Goal: Task Accomplishment & Management: Use online tool/utility

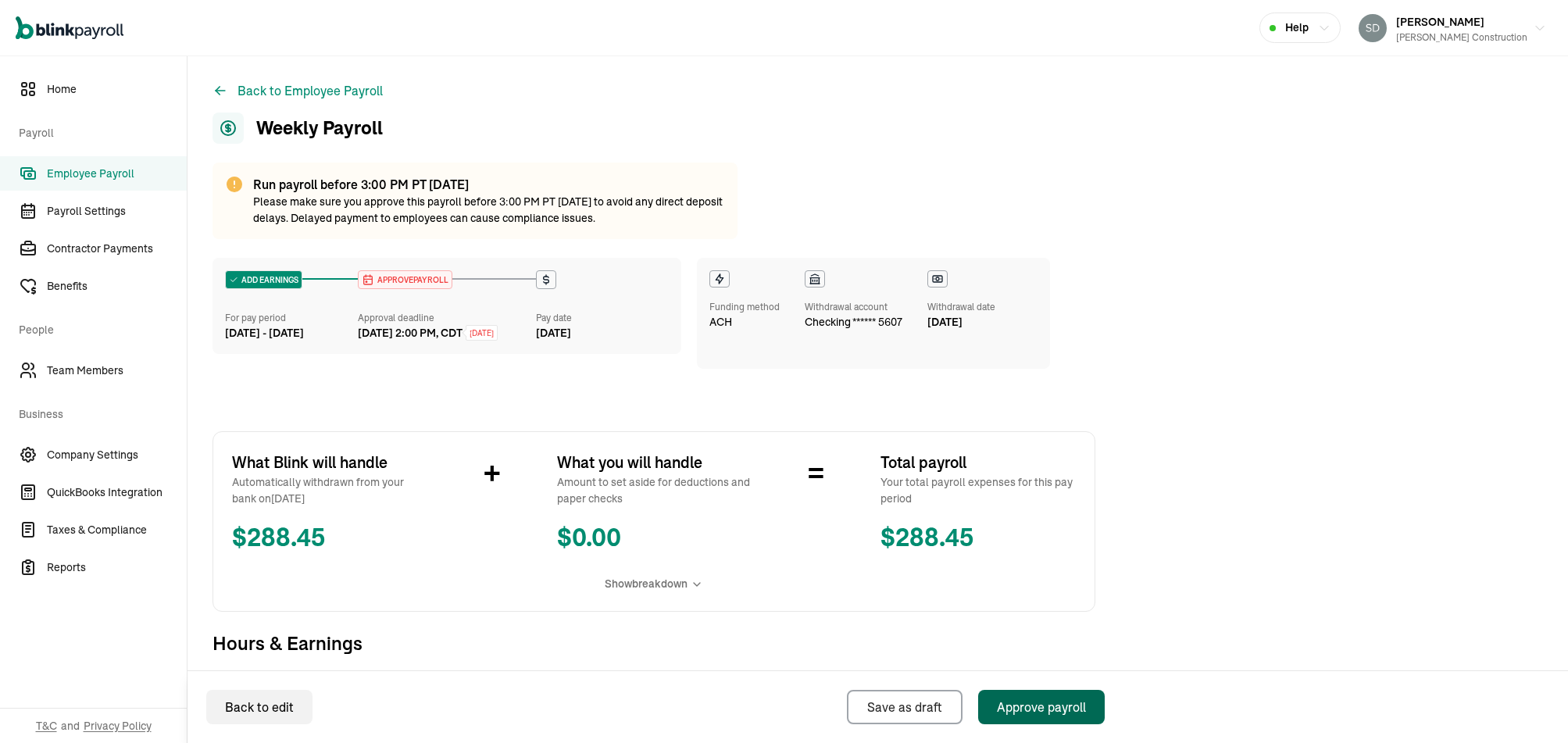
click at [1038, 701] on div "Approve payroll" at bounding box center [1042, 707] width 89 height 19
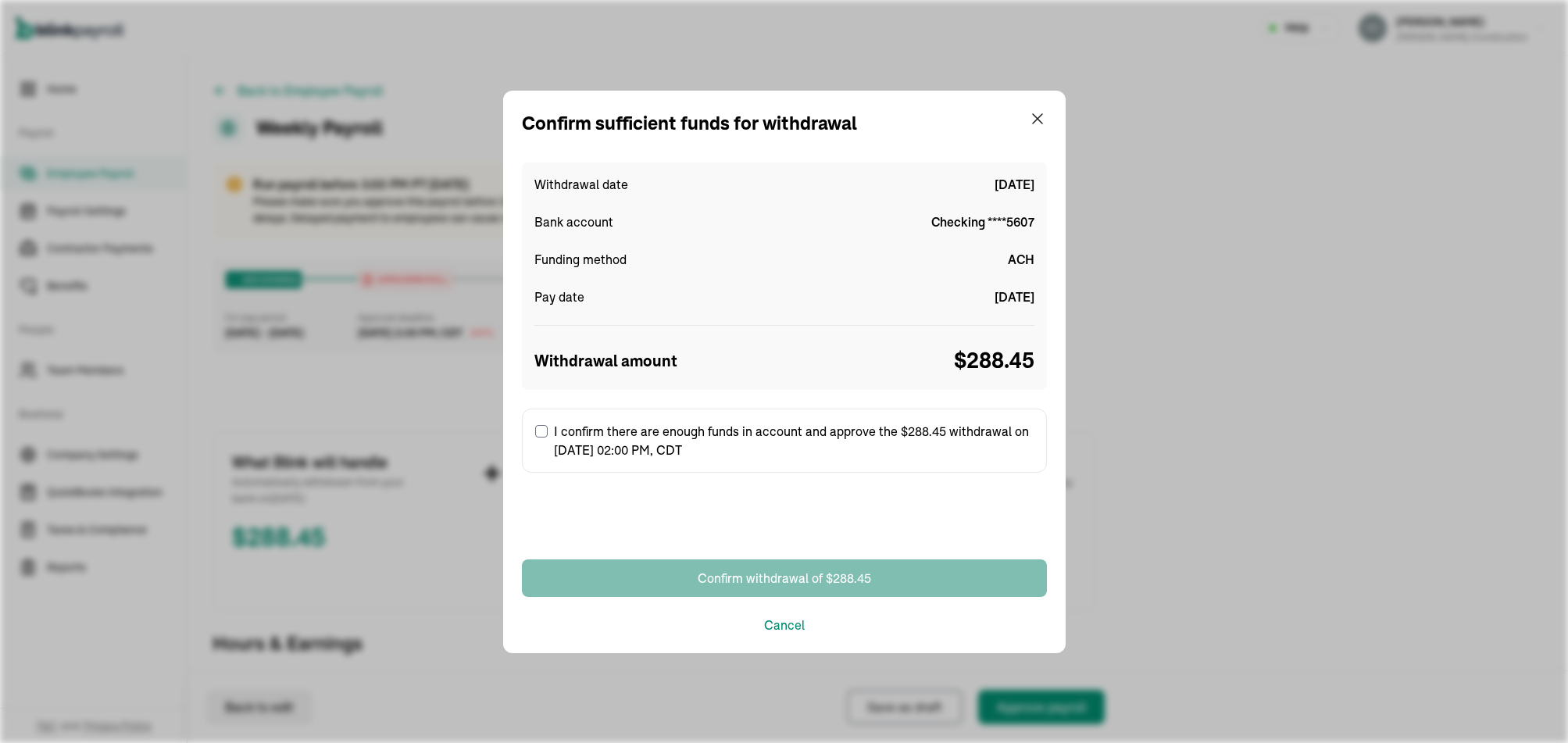
click at [535, 425] on input "I confirm there are enough funds in account and approve the $288.45 withdrawal …" at bounding box center [541, 431] width 13 height 13
checkbox input "true"
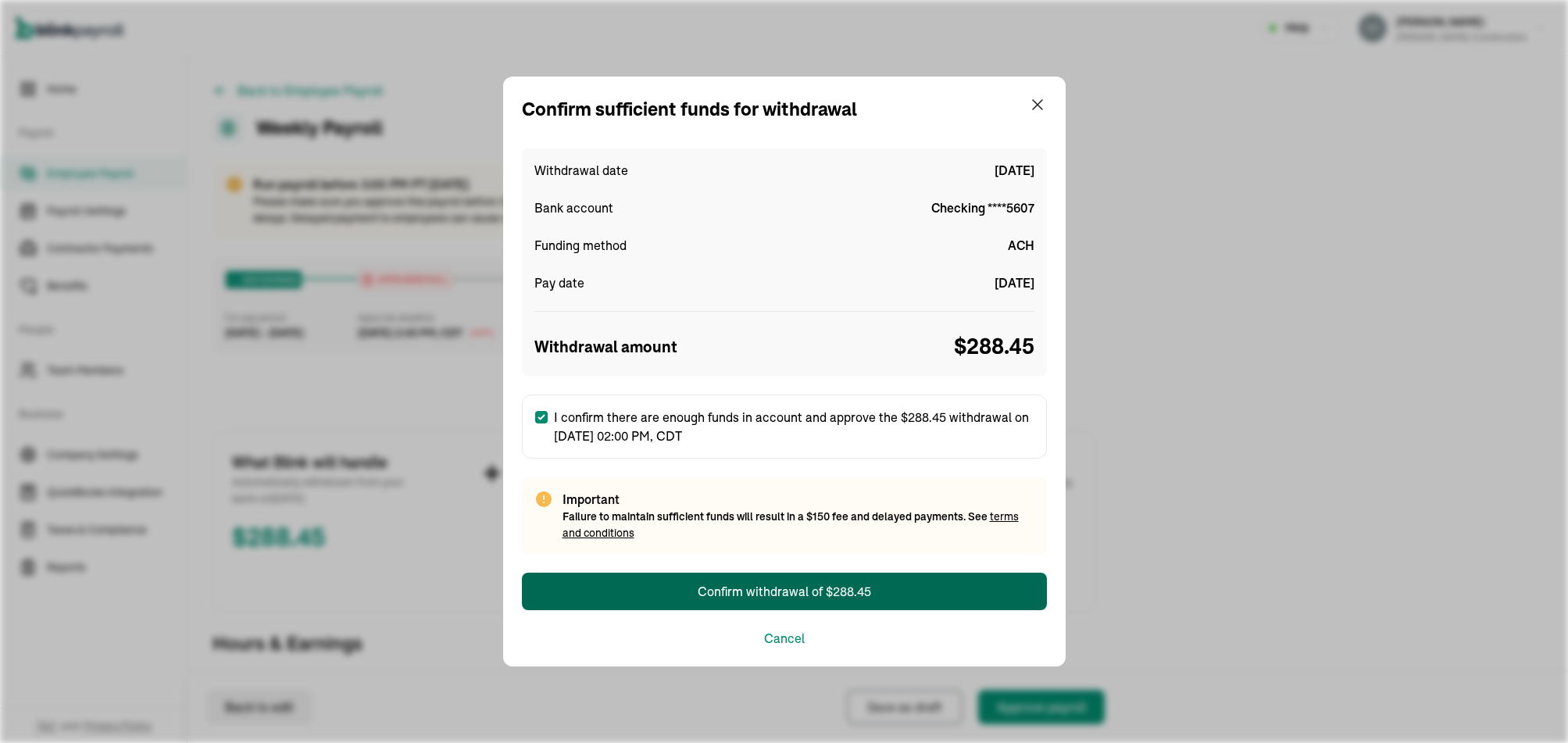
click at [751, 586] on div "Confirm withdrawal of $288.45" at bounding box center [784, 592] width 173 height 19
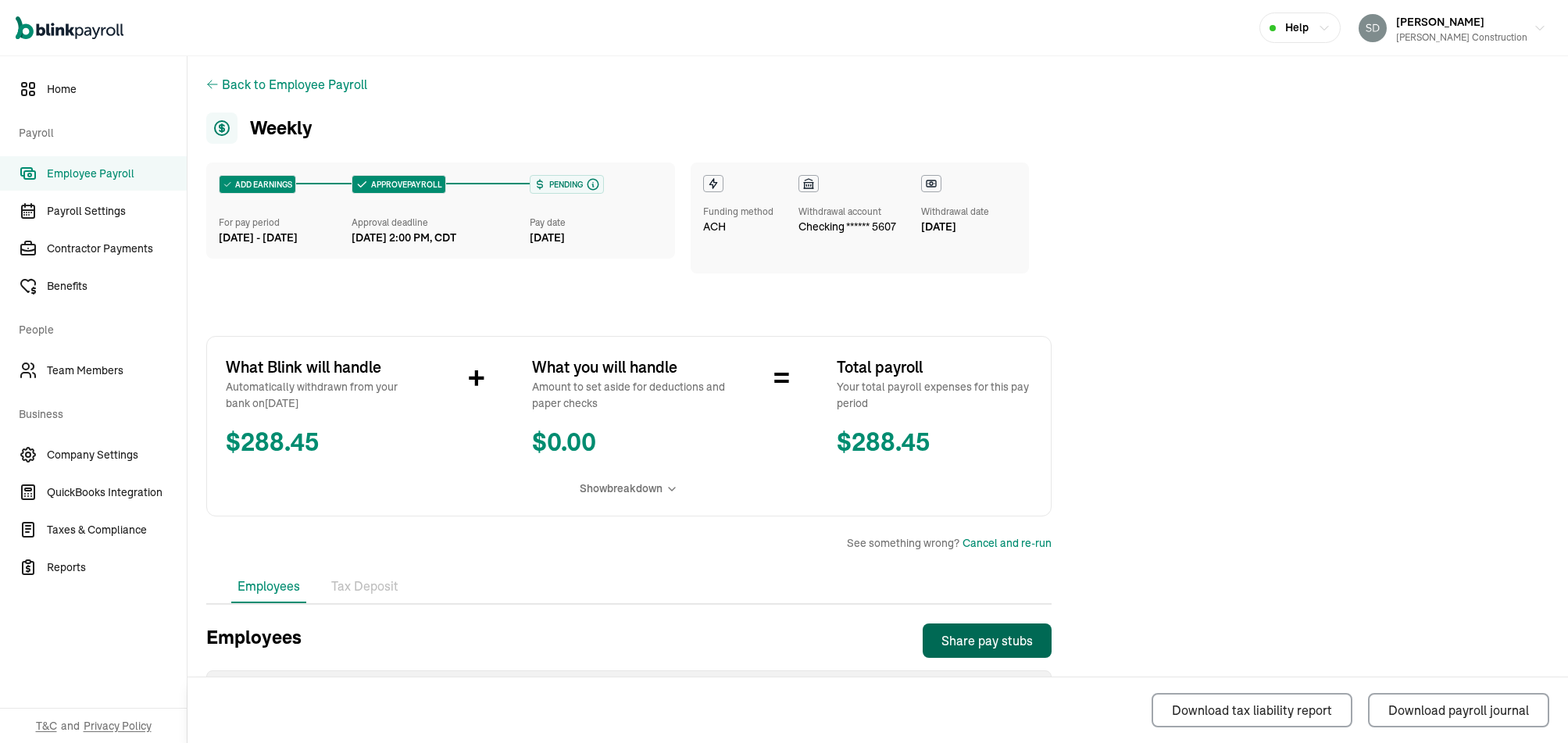
click at [1015, 641] on div "Share pay stubs" at bounding box center [987, 641] width 91 height 19
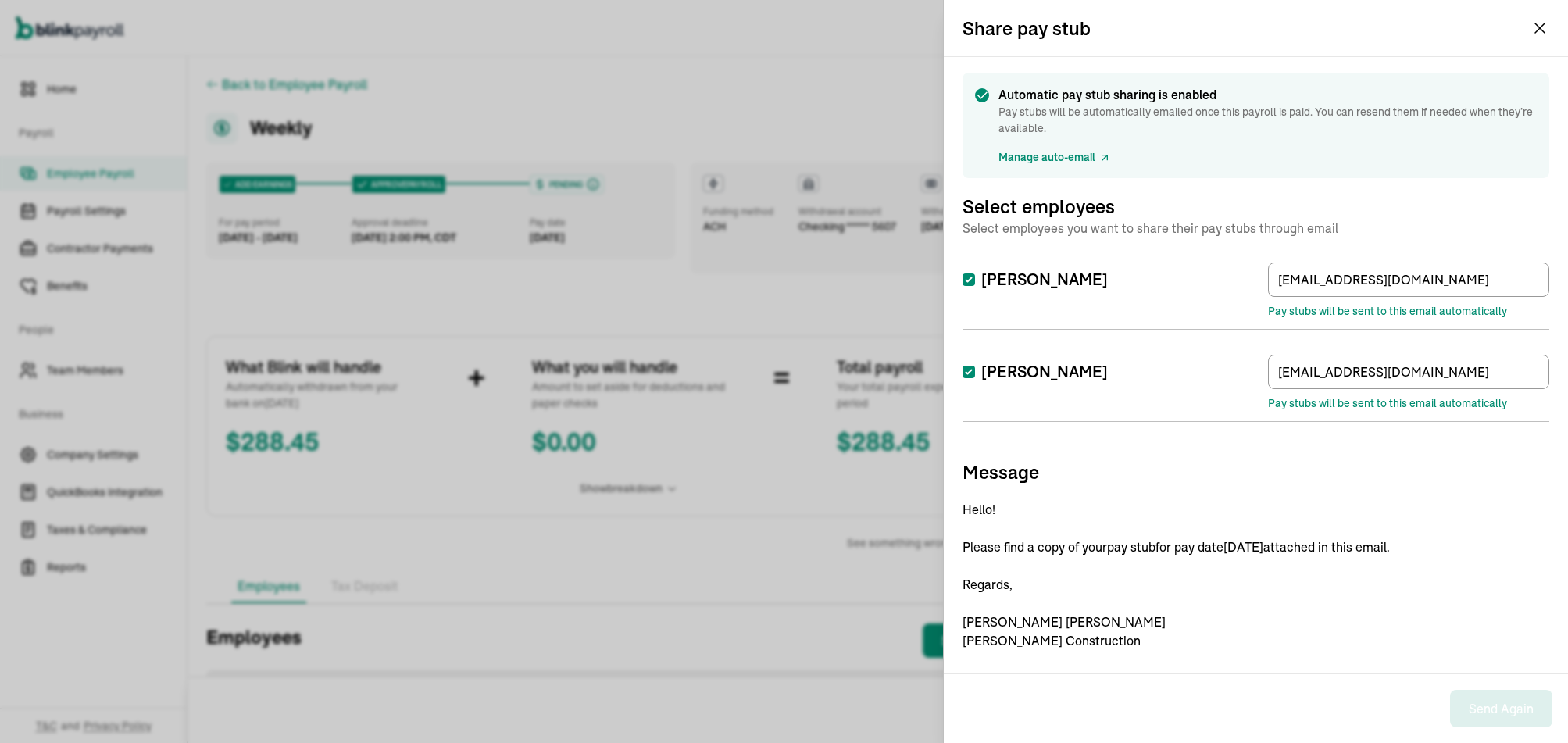
click at [1042, 271] on label "[PERSON_NAME]" at bounding box center [1035, 279] width 145 height 21
click at [975, 273] on input "[PERSON_NAME]" at bounding box center [969, 279] width 13 height 13
click at [1042, 271] on label "[PERSON_NAME]" at bounding box center [1035, 279] width 145 height 21
click at [975, 273] on input "[PERSON_NAME]" at bounding box center [969, 279] width 13 height 13
checkbox input "true"
